Goal: Check status: Check status

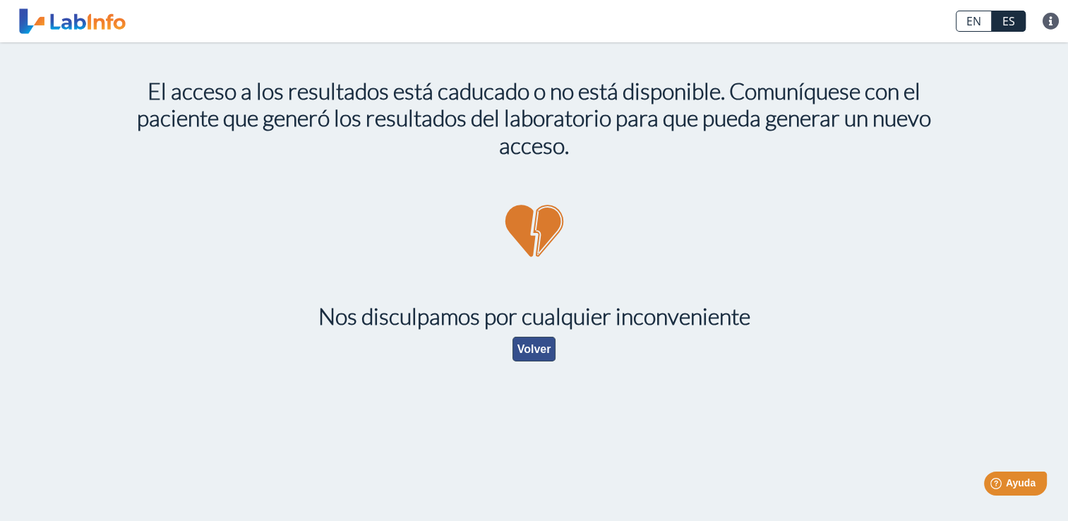
click at [522, 348] on button "Volver" at bounding box center [534, 349] width 44 height 25
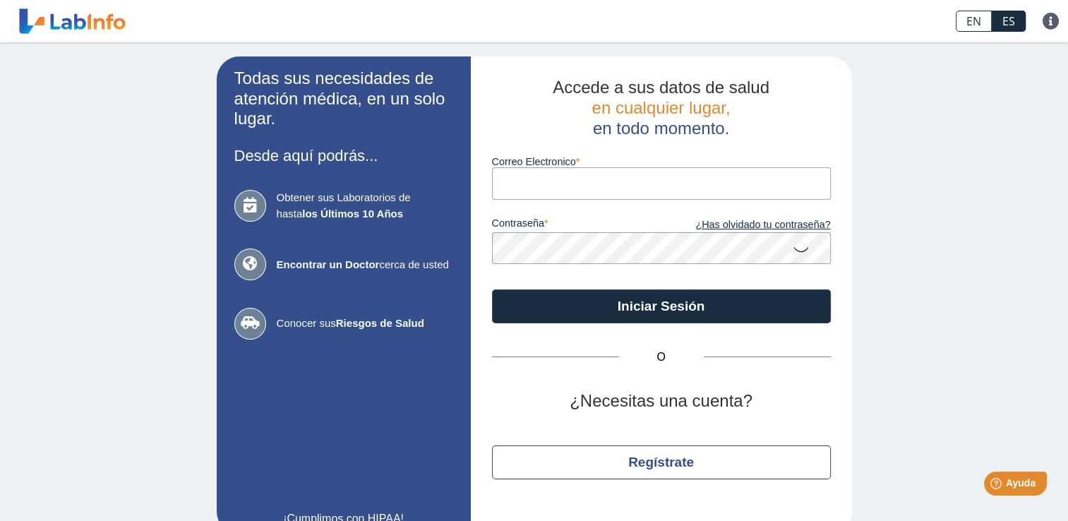
click at [541, 177] on input "Correo Electronico" at bounding box center [661, 183] width 339 height 32
type input "[PERSON_NAME][EMAIL_ADDRESS][DOMAIN_NAME]"
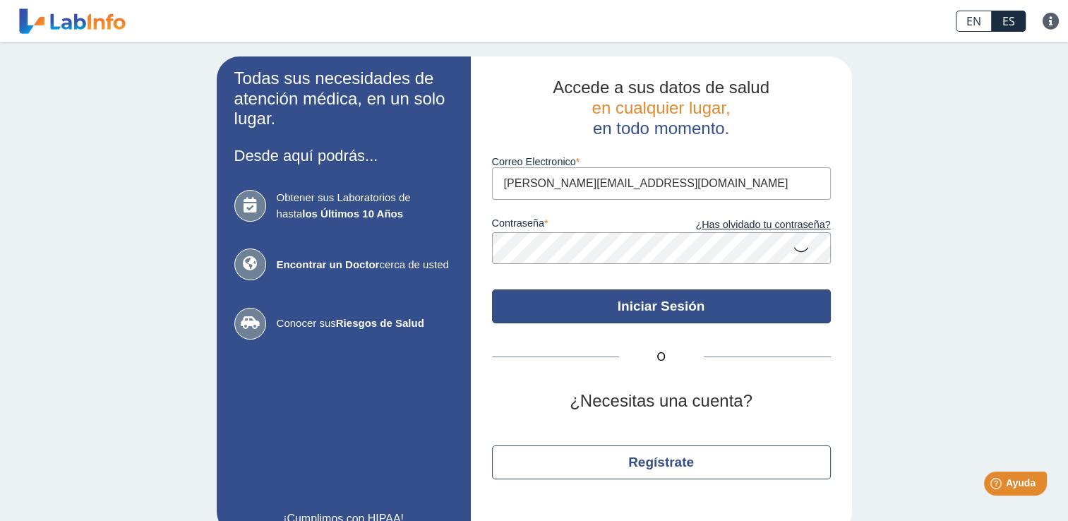
click at [644, 304] on button "Iniciar Sesión" at bounding box center [661, 306] width 339 height 34
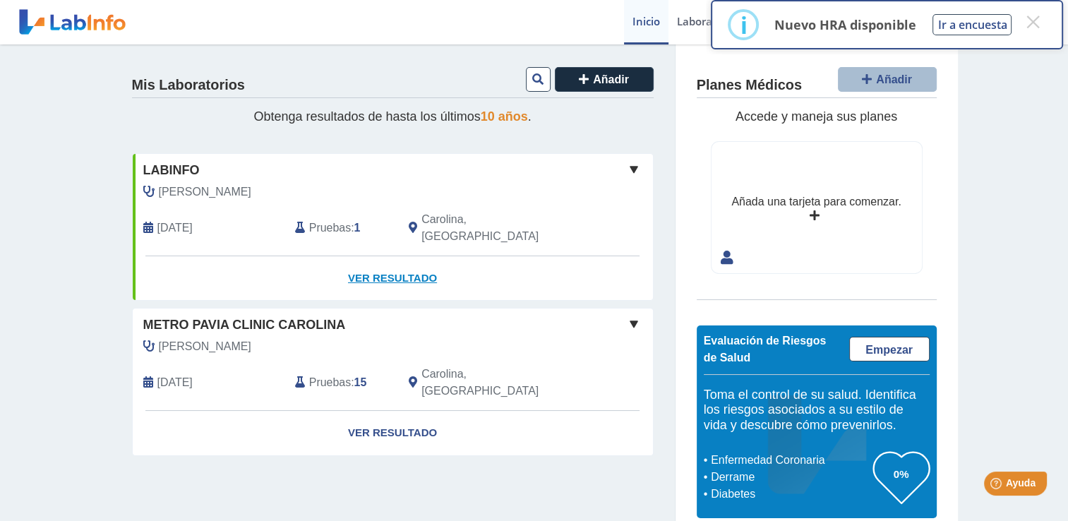
click at [375, 258] on link "Ver Resultado" at bounding box center [393, 278] width 520 height 44
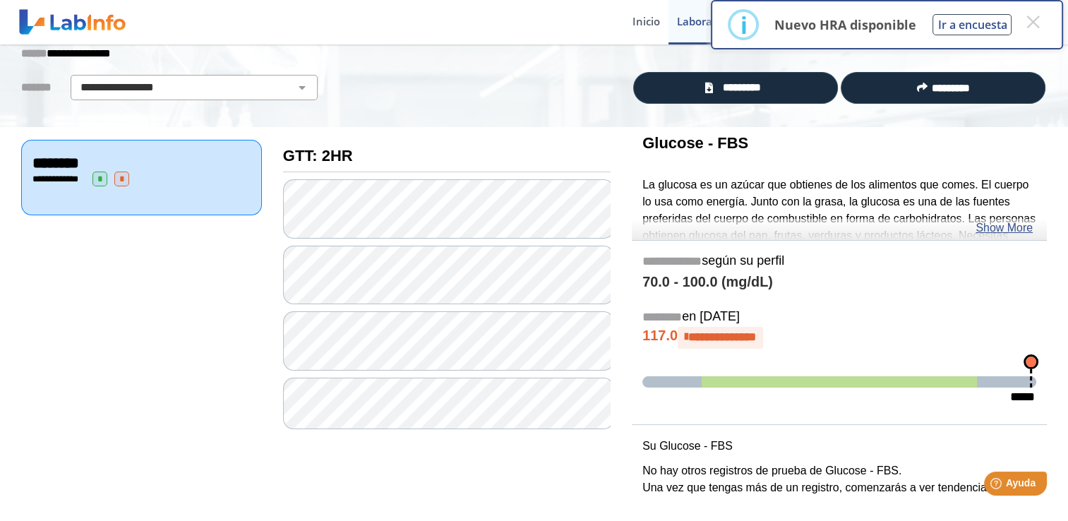
scroll to position [83, 0]
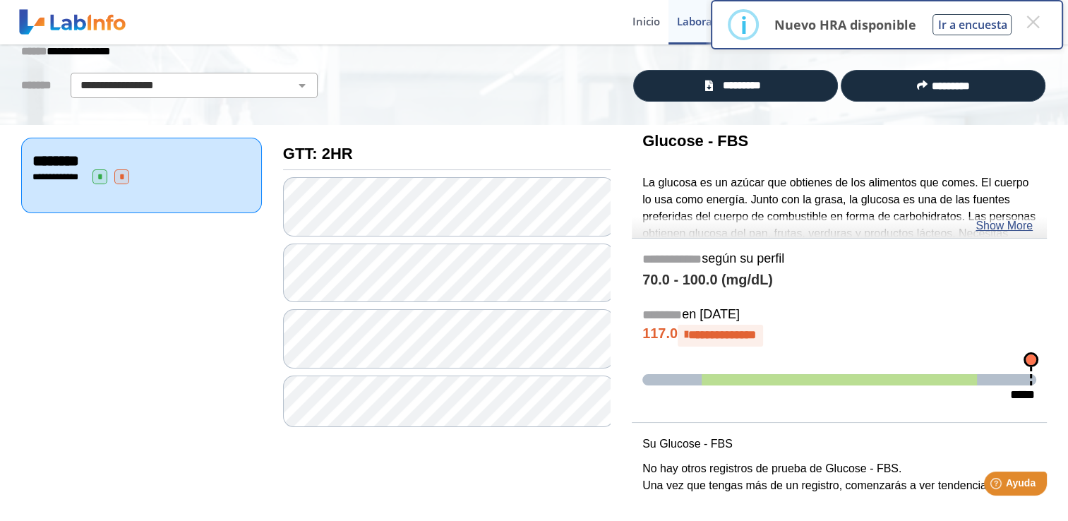
scroll to position [23, 0]
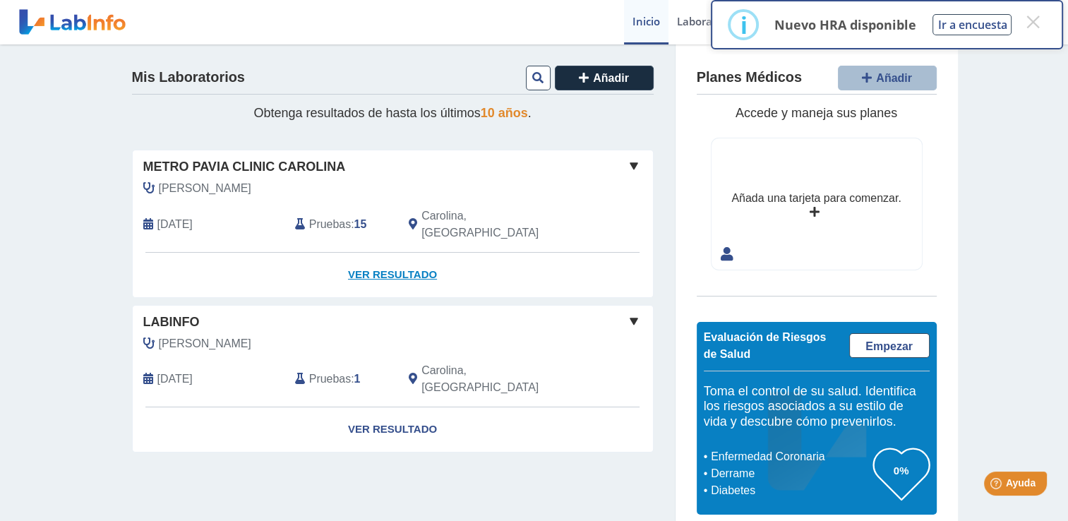
click at [385, 258] on link "Ver Resultado" at bounding box center [393, 275] width 520 height 44
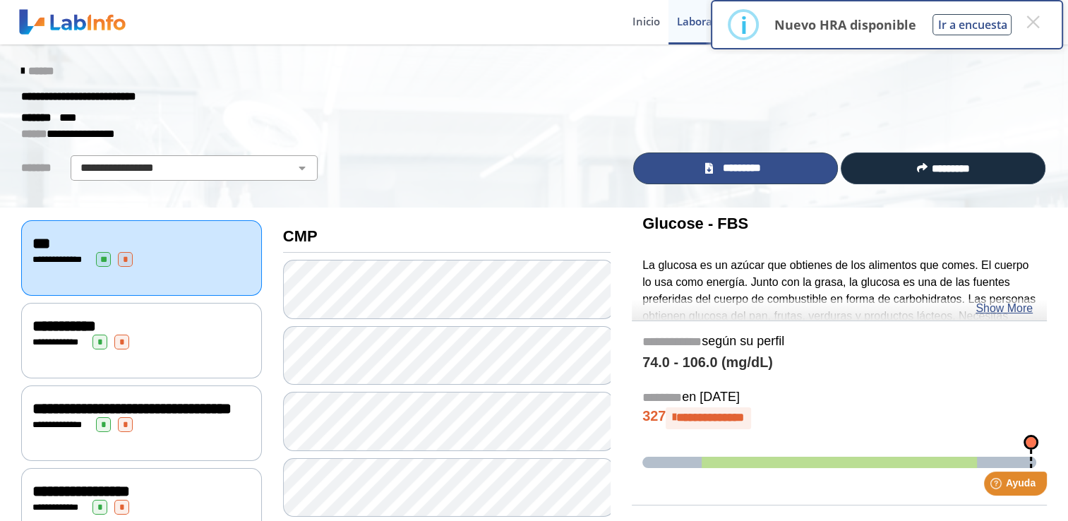
click at [743, 163] on span "*********" at bounding box center [741, 168] width 49 height 16
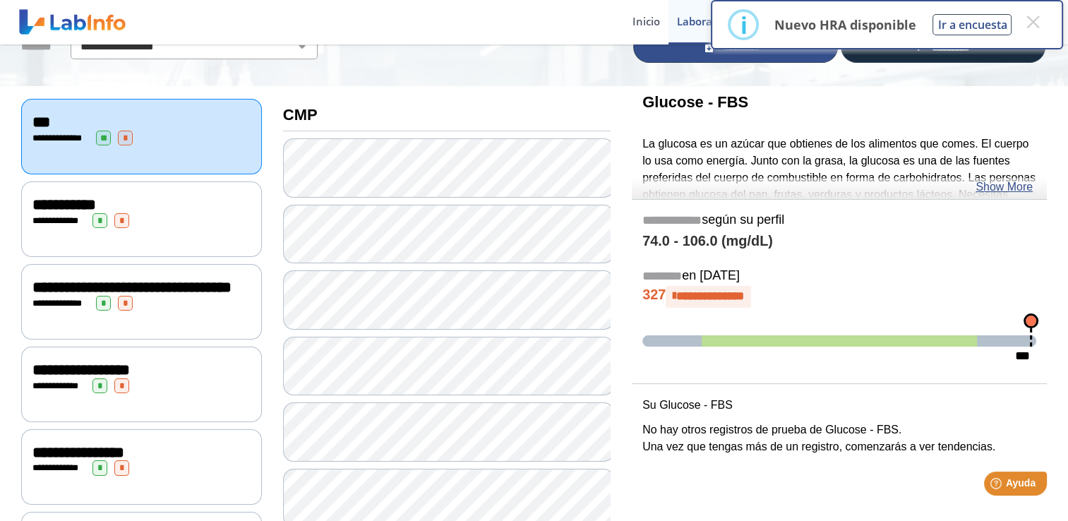
scroll to position [97, 0]
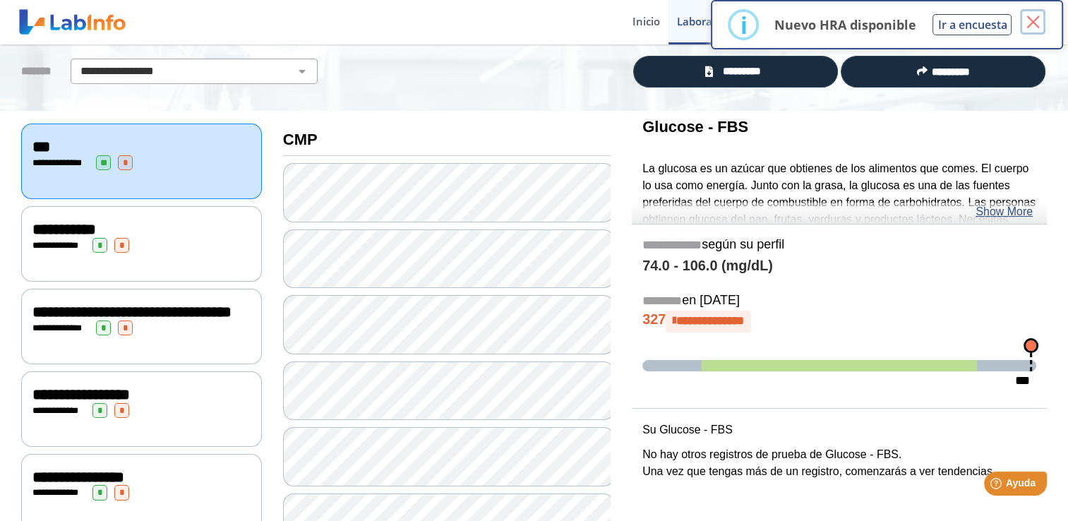
click at [1032, 23] on button "×" at bounding box center [1032, 21] width 25 height 25
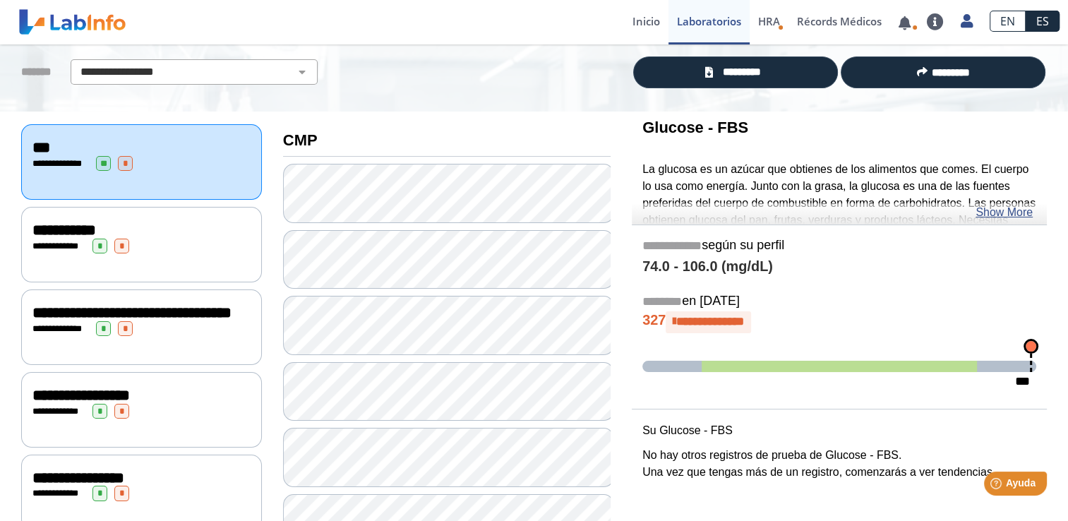
scroll to position [26, 0]
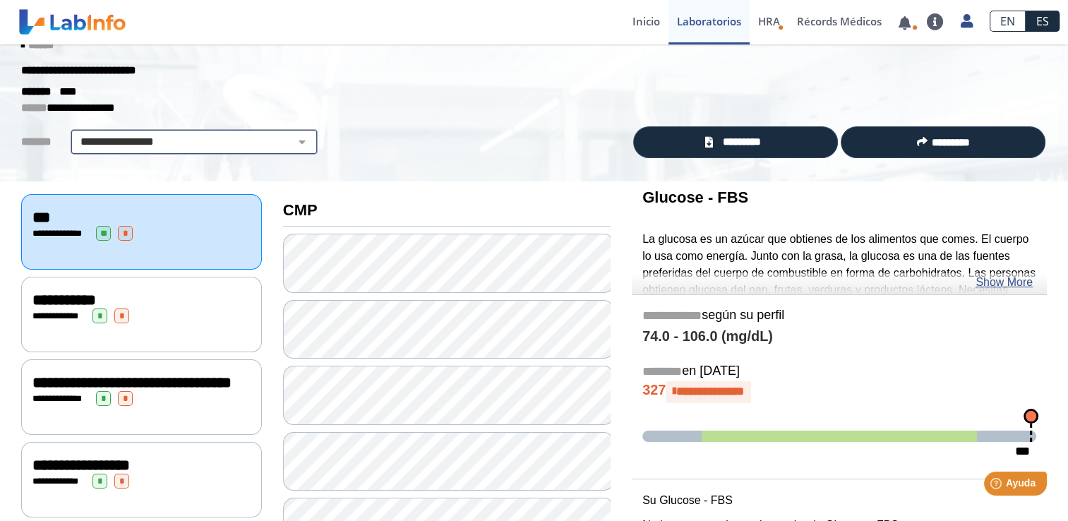
click at [288, 143] on select "**********" at bounding box center [194, 141] width 239 height 17
click at [291, 142] on select "**********" at bounding box center [194, 141] width 239 height 17
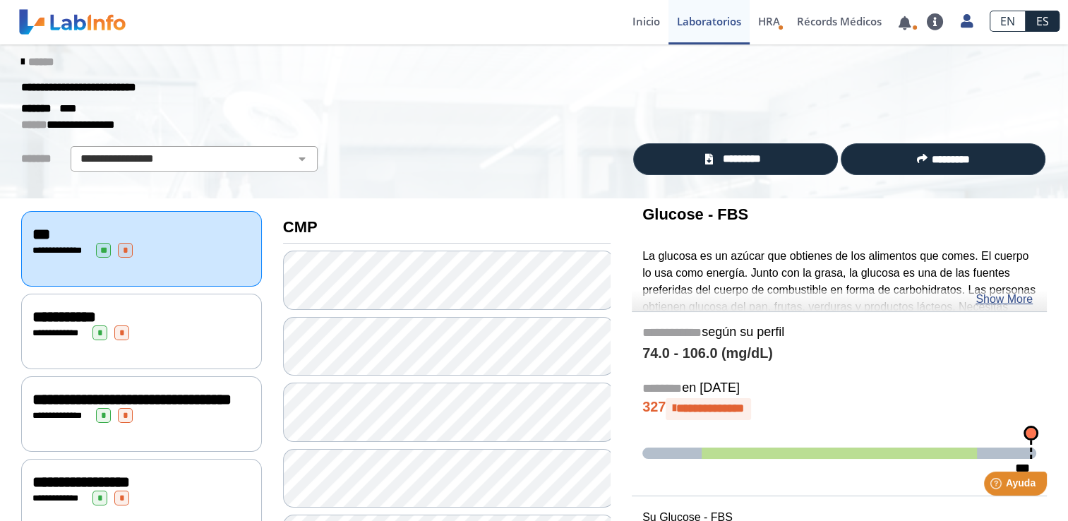
scroll to position [0, 0]
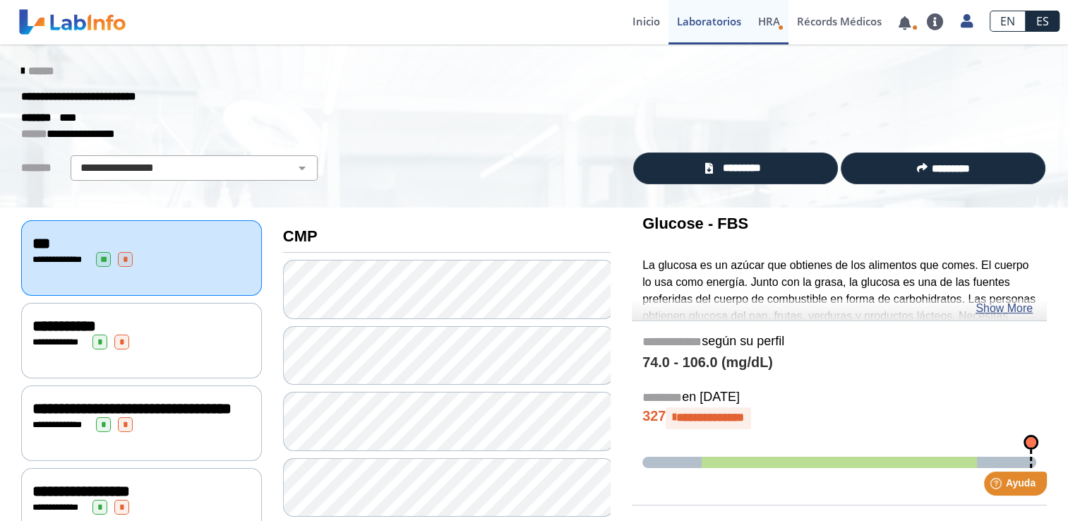
click at [771, 28] on span "HRA" at bounding box center [769, 21] width 22 height 14
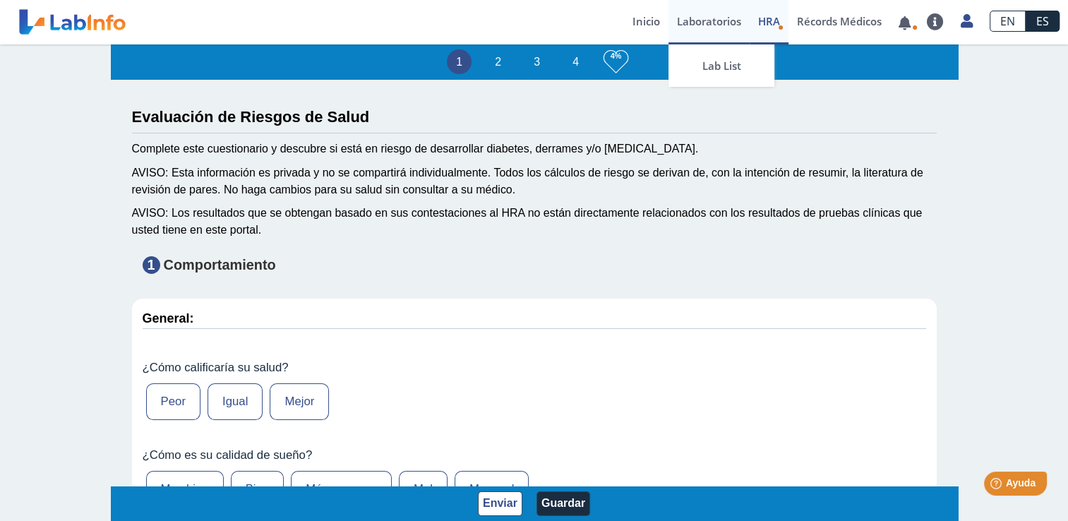
click at [701, 21] on link "Laboratorios" at bounding box center [708, 22] width 81 height 44
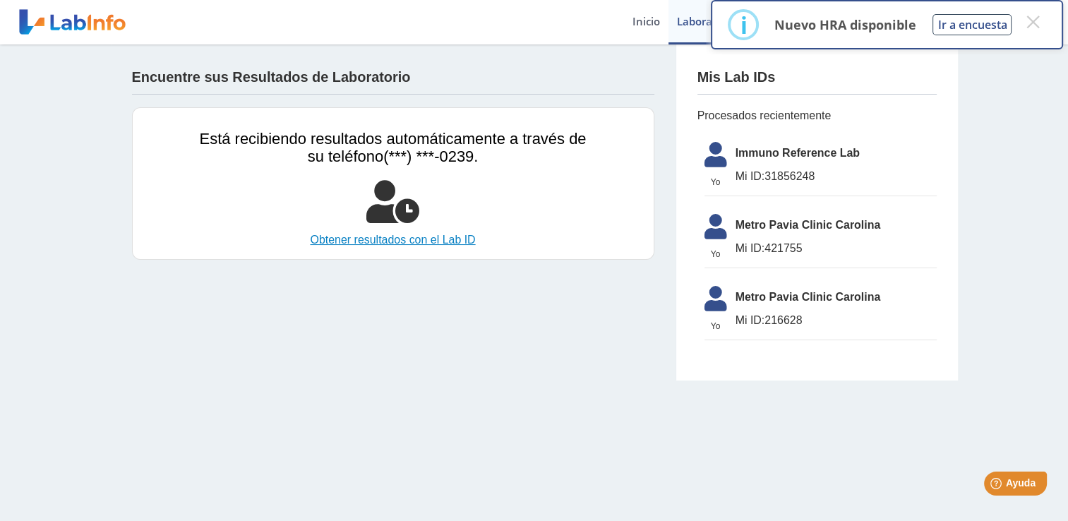
click at [431, 239] on link "Obtener resultados con el Lab ID" at bounding box center [393, 240] width 387 height 17
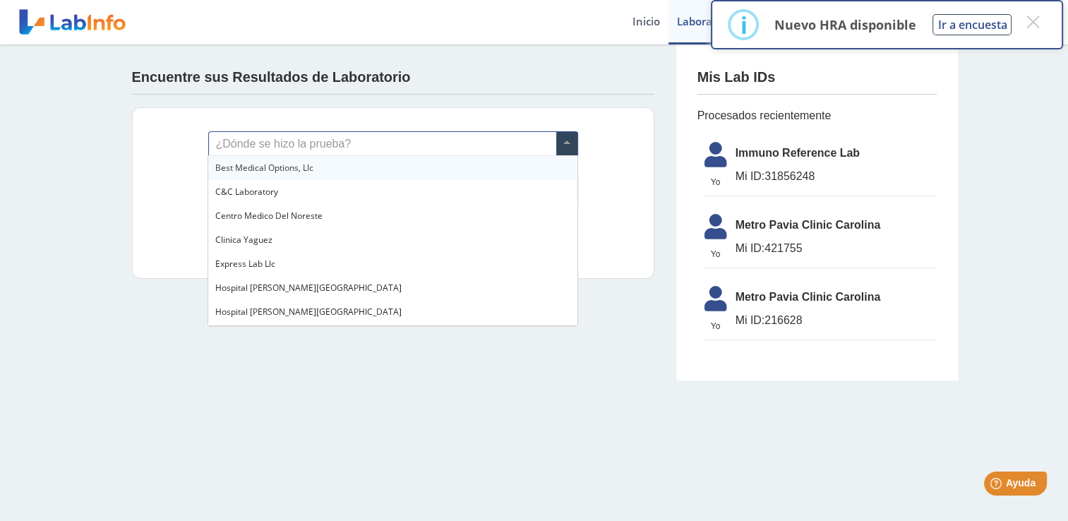
click at [563, 143] on span at bounding box center [566, 144] width 21 height 24
click at [570, 72] on div "Encuentre sus Resultados de Laboratorio" at bounding box center [393, 80] width 522 height 29
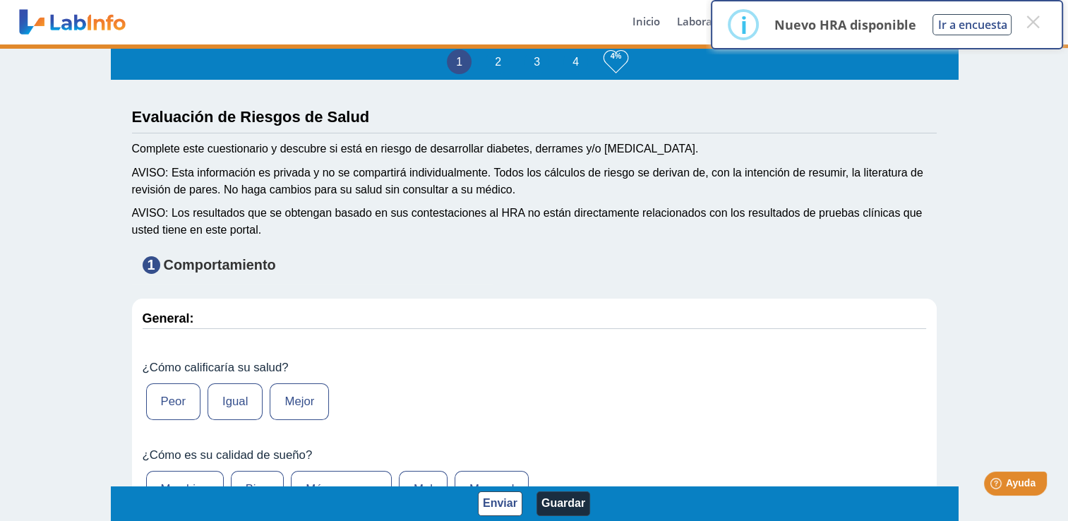
type input "[PERSON_NAME]"
type input "[DATE]"
select select
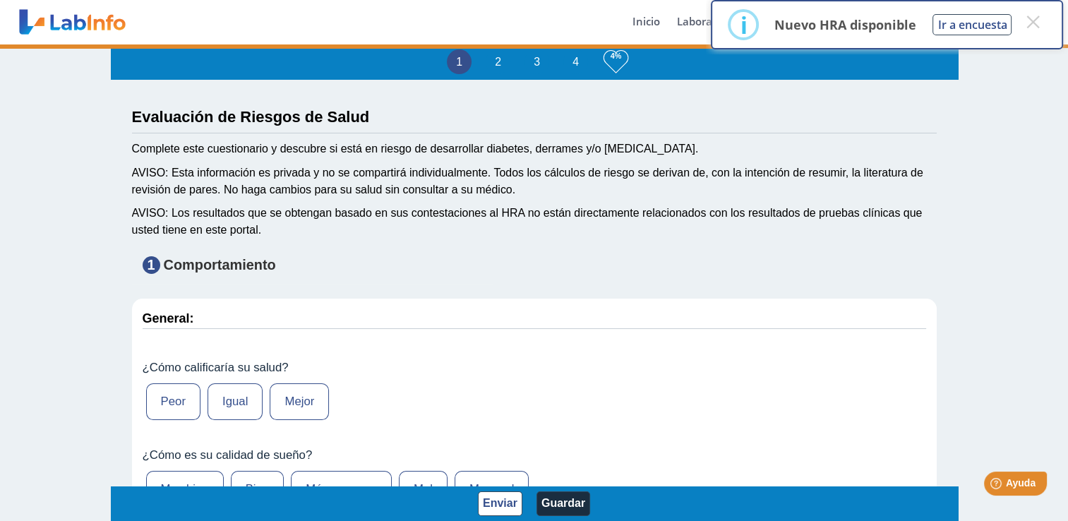
select select
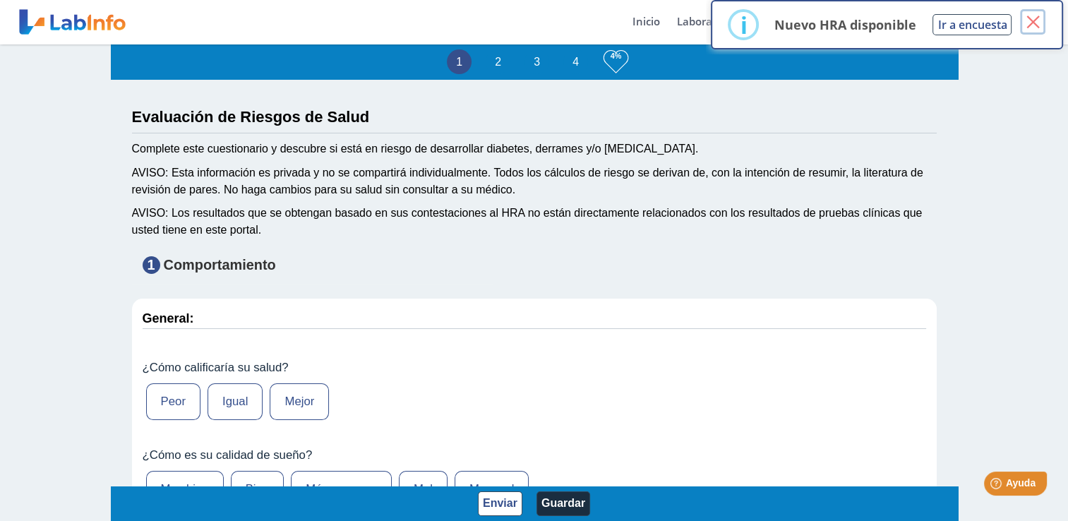
click at [1036, 24] on button "×" at bounding box center [1032, 21] width 25 height 25
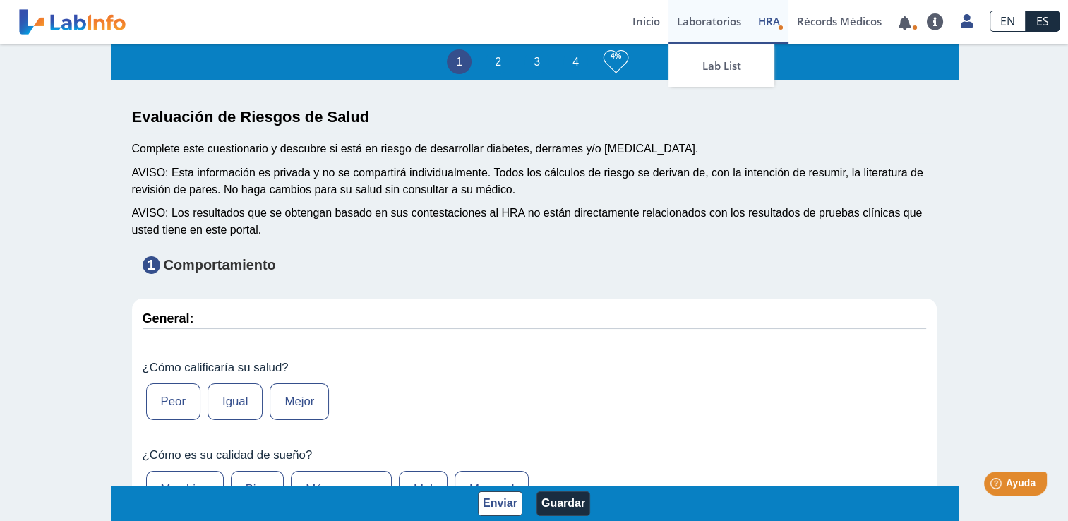
click at [696, 18] on link "Laboratorios" at bounding box center [708, 22] width 81 height 44
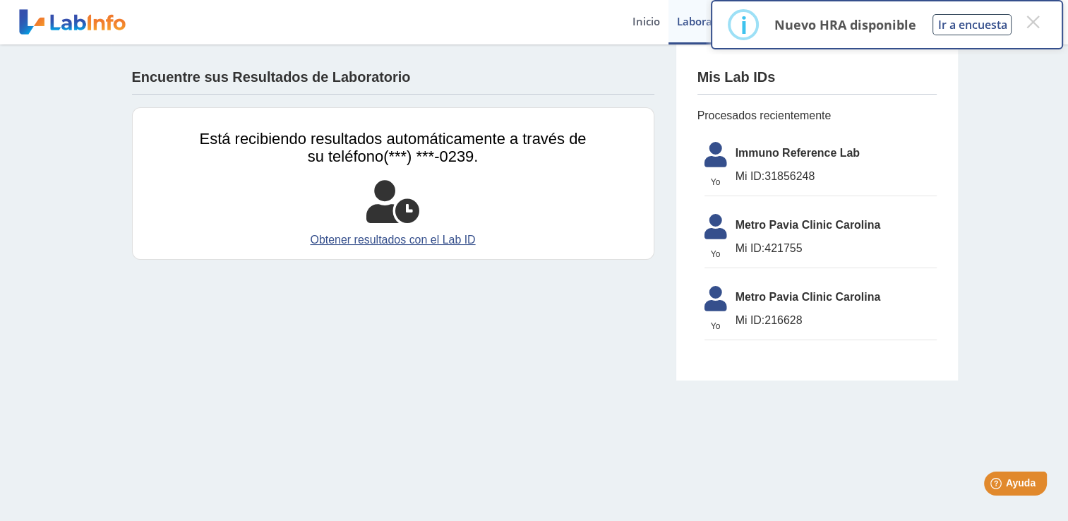
click at [75, 20] on link at bounding box center [72, 21] width 116 height 35
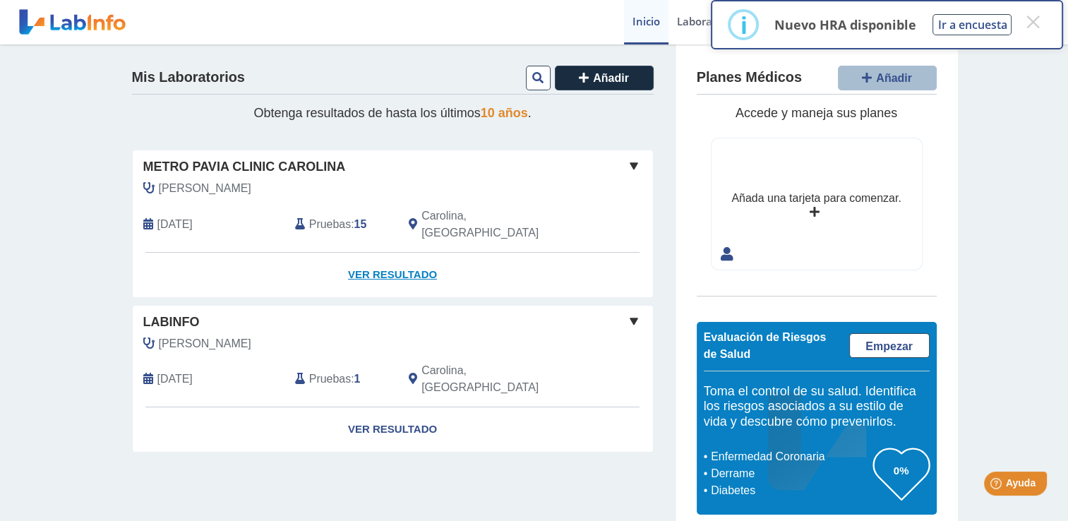
click at [394, 258] on link "Ver Resultado" at bounding box center [393, 275] width 520 height 44
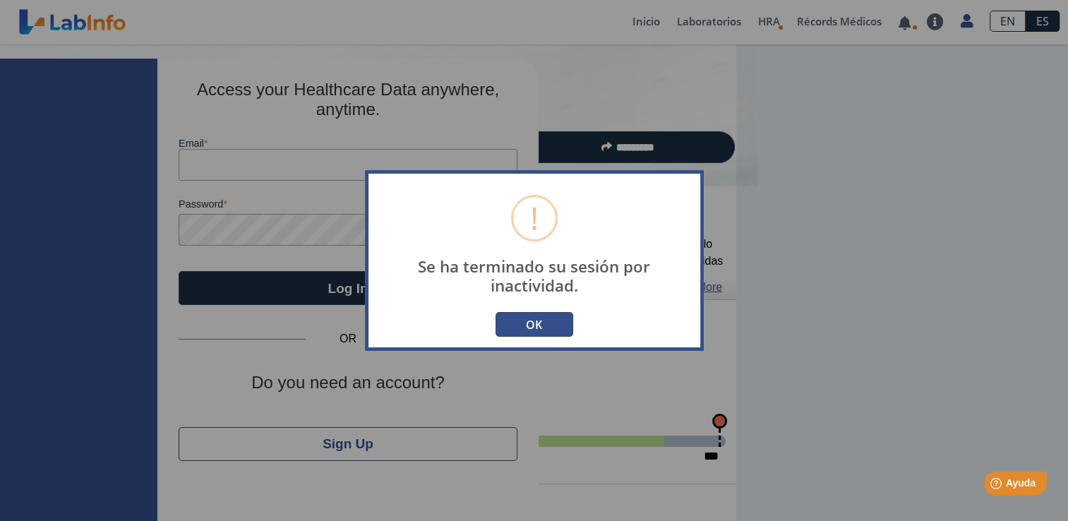
type input "[PERSON_NAME][EMAIL_ADDRESS][DOMAIN_NAME]"
